Goal: Navigation & Orientation: Find specific page/section

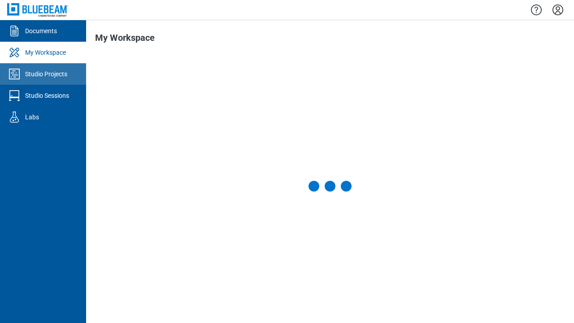
click at [43, 74] on div "Studio Projects" at bounding box center [46, 73] width 42 height 9
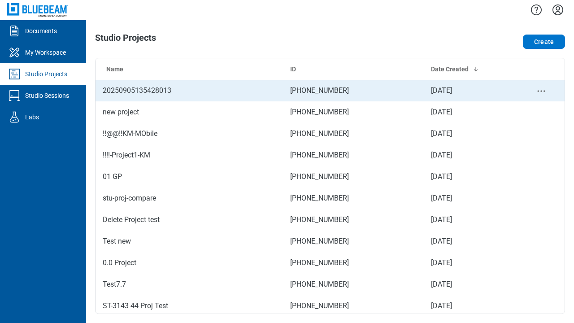
click at [326, 91] on td "[PHONE_NUMBER]" at bounding box center [353, 91] width 141 height 22
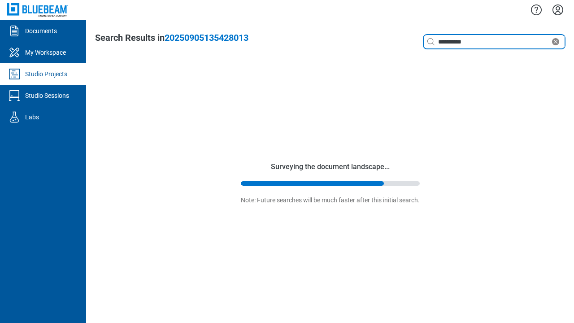
click at [495, 43] on input "**********" at bounding box center [493, 42] width 114 height 10
